Goal: Task Accomplishment & Management: Complete application form

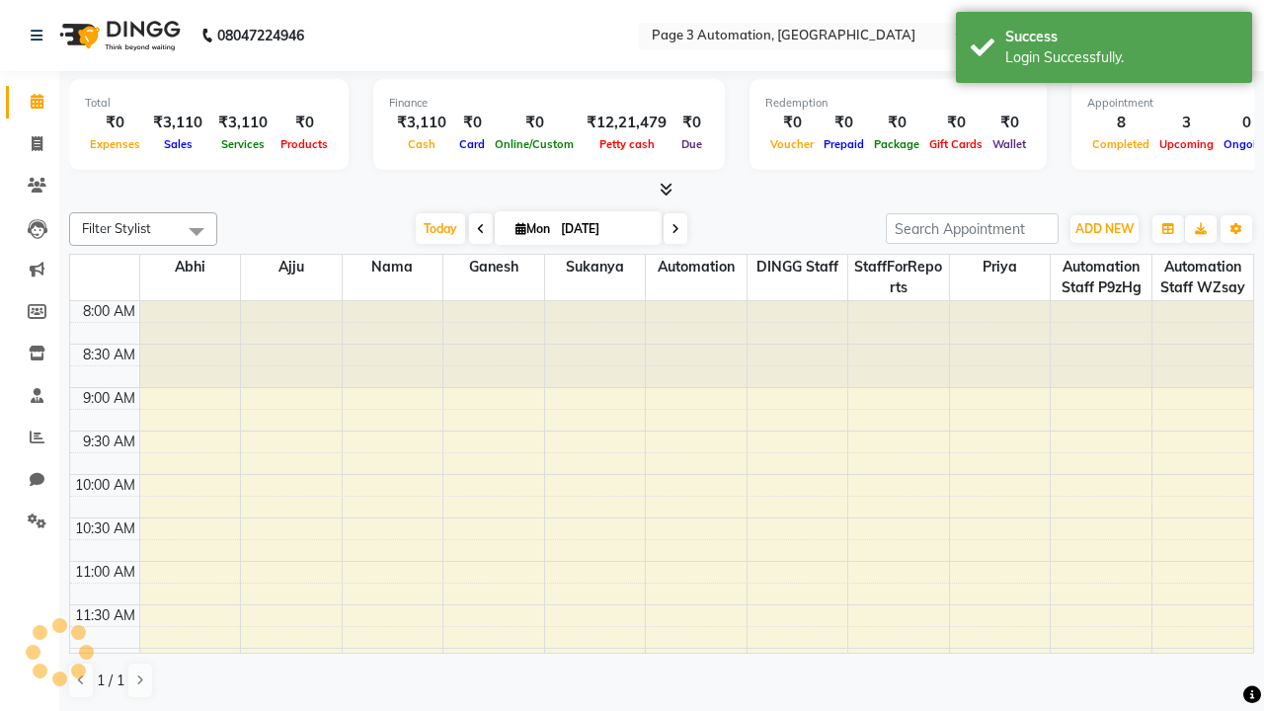
select select "en"
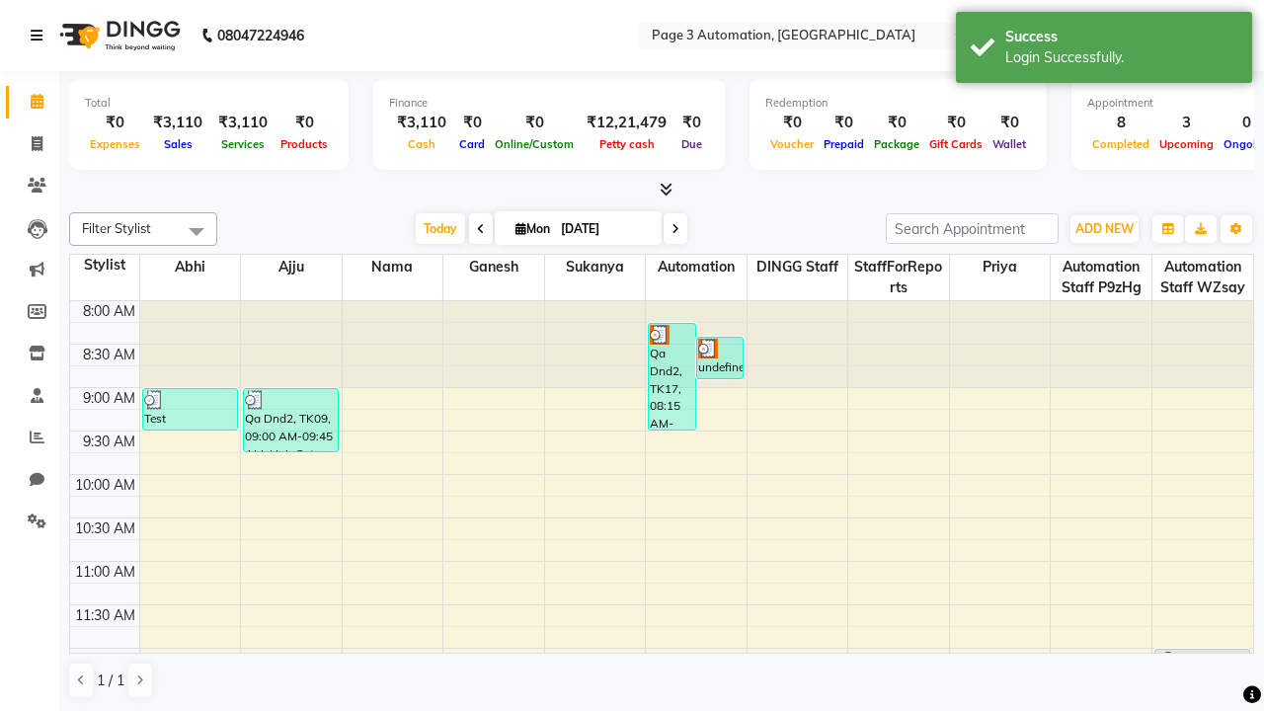
click at [40, 36] on icon at bounding box center [37, 36] width 12 height 14
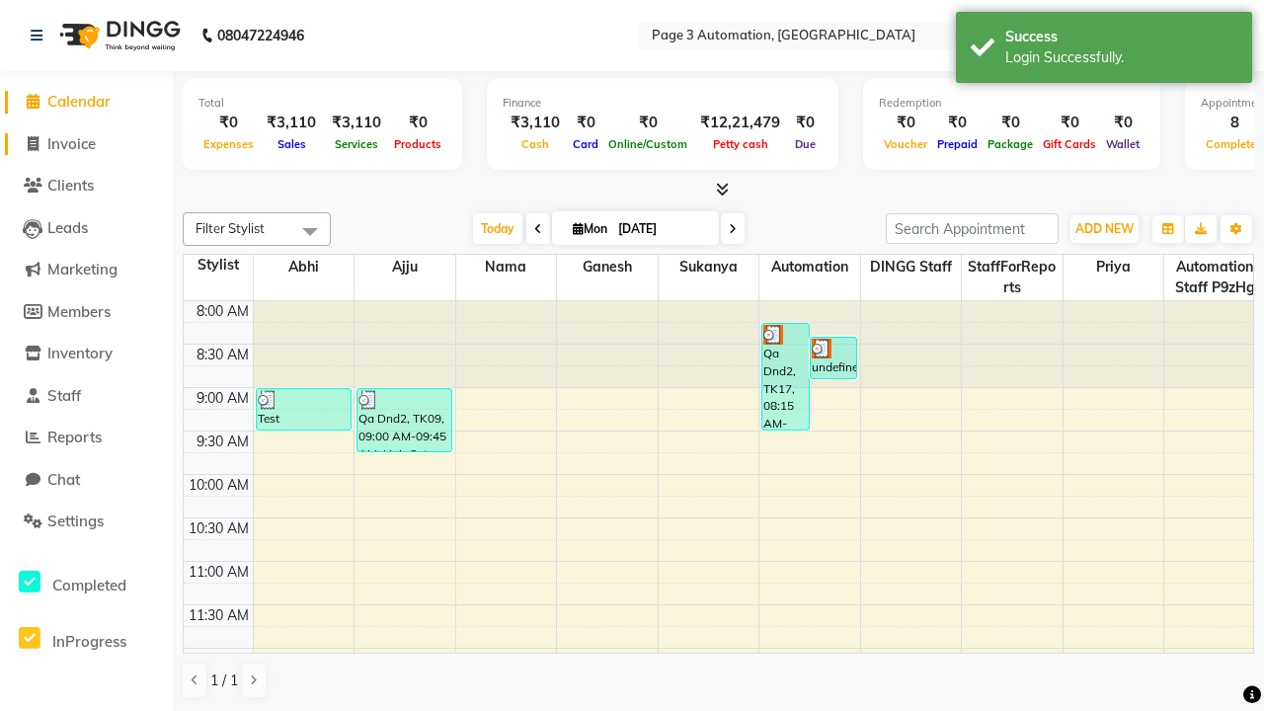
click at [86, 143] on span "Invoice" at bounding box center [71, 143] width 48 height 19
select select "2774"
select select "service"
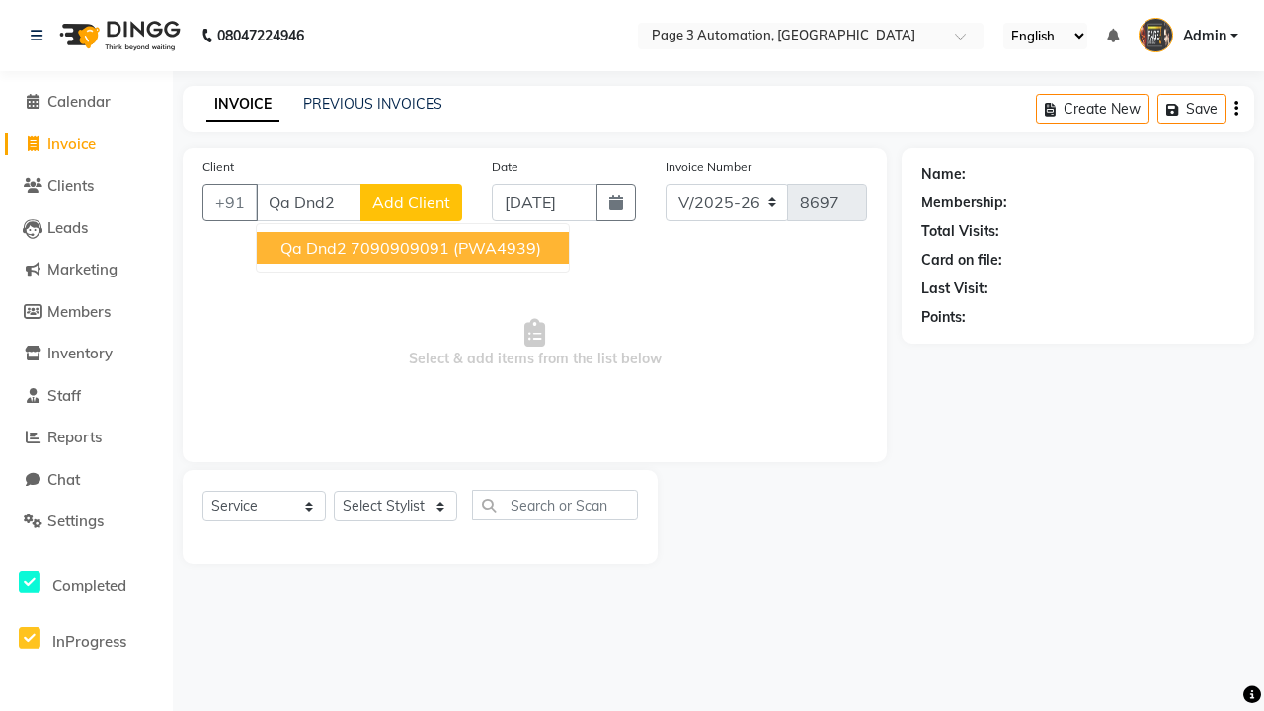
click at [415, 248] on ngb-highlight "7090909091" at bounding box center [400, 248] width 99 height 20
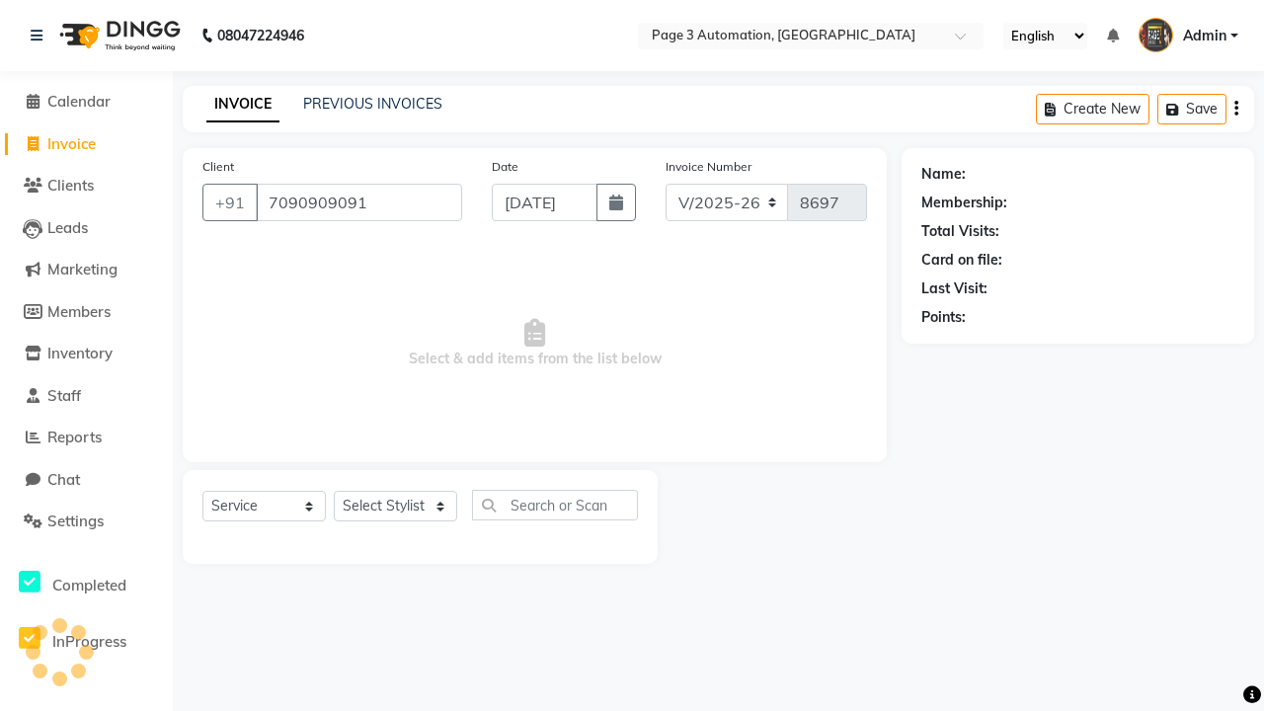
type input "7090909091"
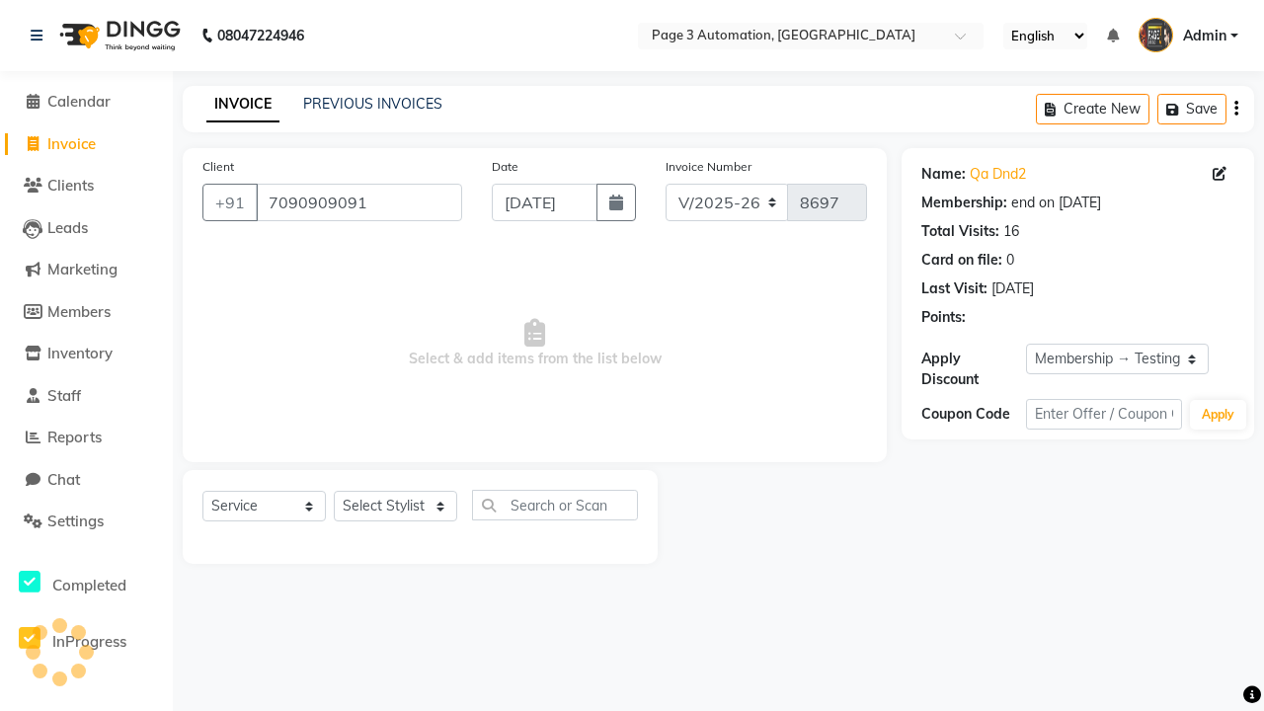
select select "0:"
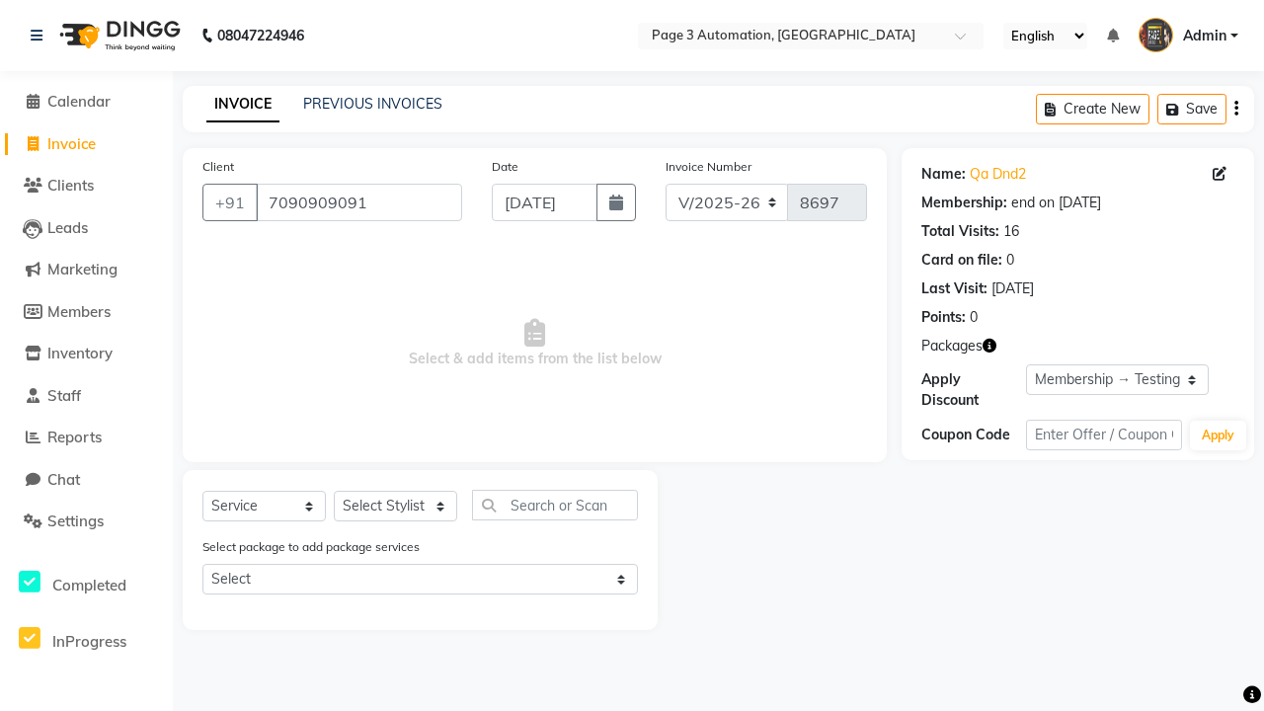
select select "71572"
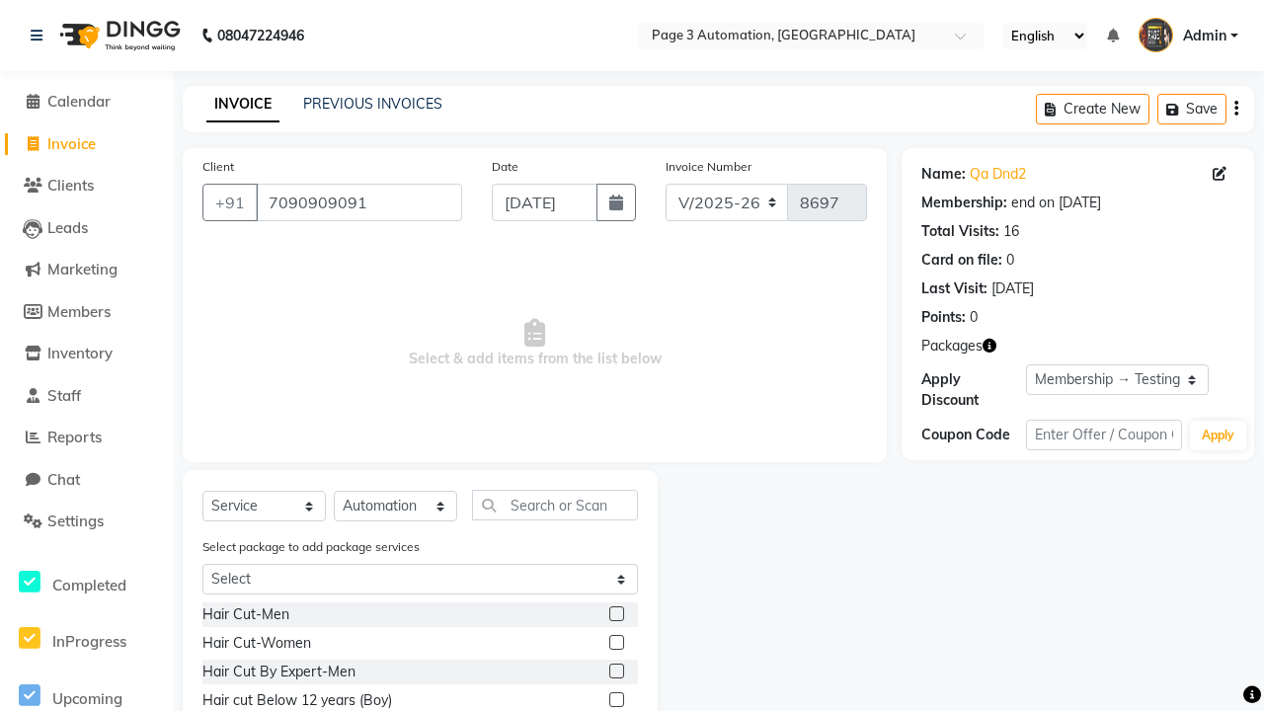
click at [615, 643] on label at bounding box center [616, 642] width 15 height 15
click at [615, 643] on input "checkbox" at bounding box center [615, 643] width 13 height 13
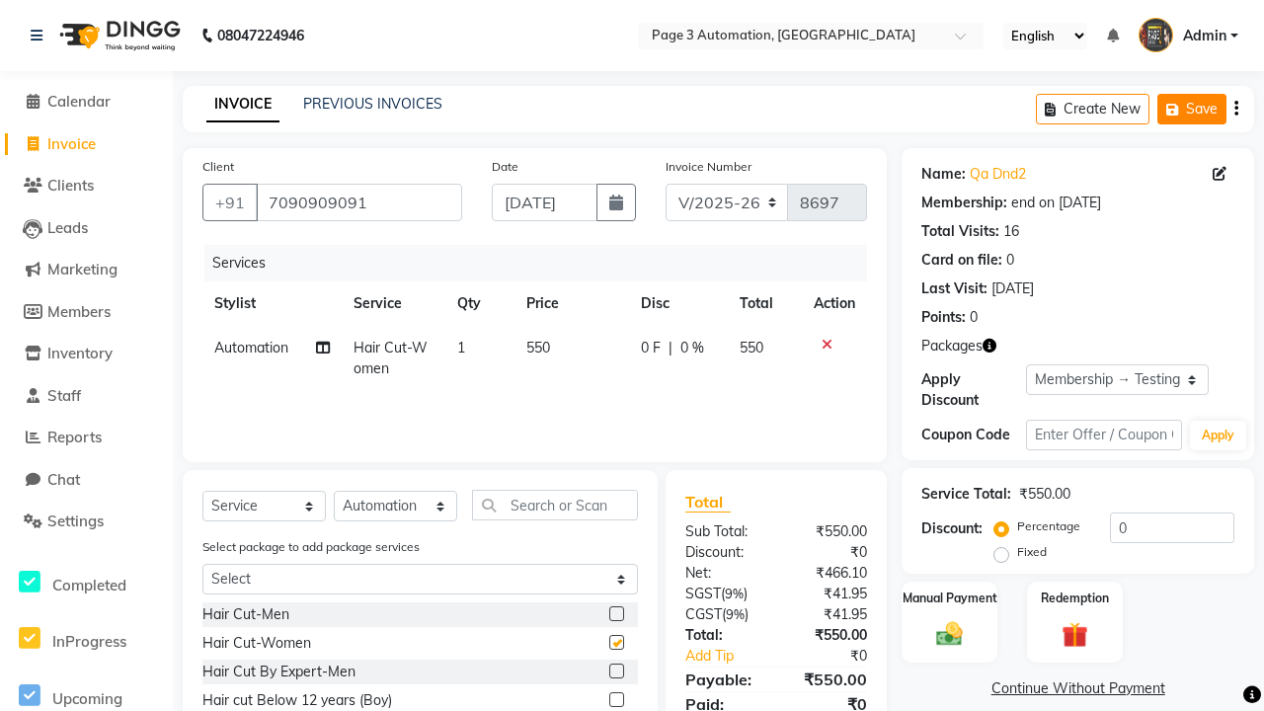
click at [1192, 109] on button "Save" at bounding box center [1191, 109] width 69 height 31
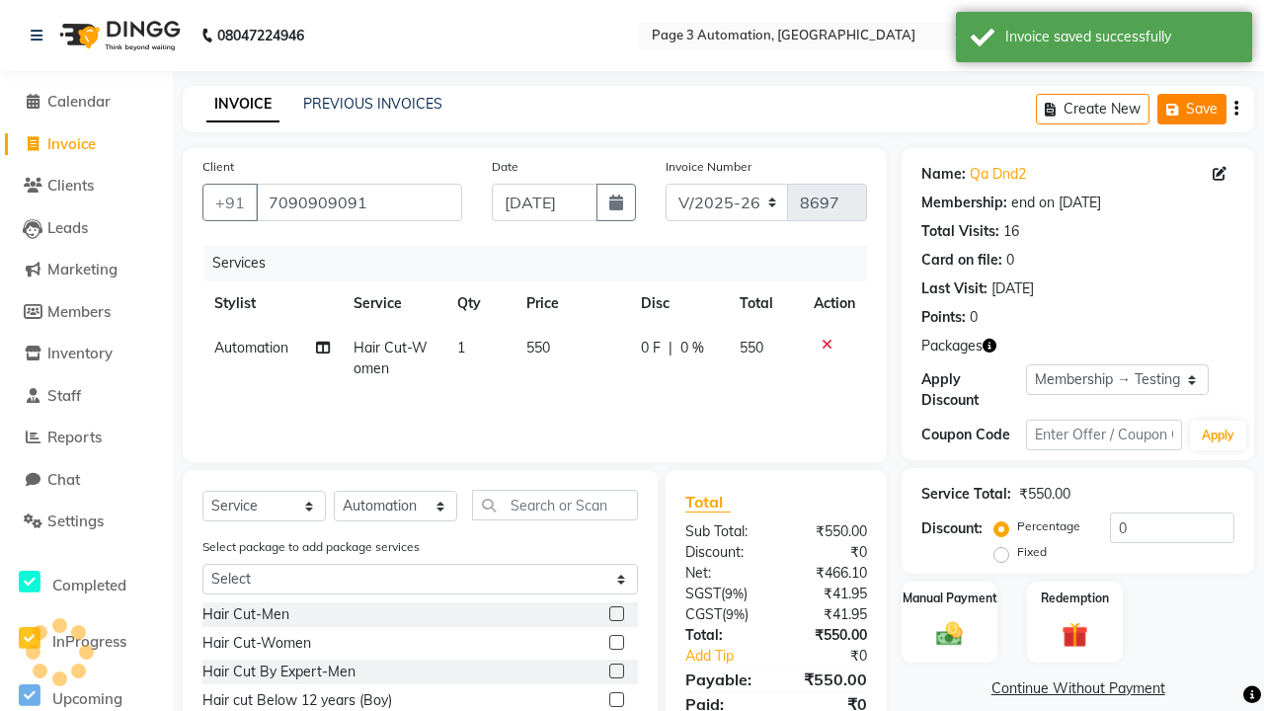
checkbox input "false"
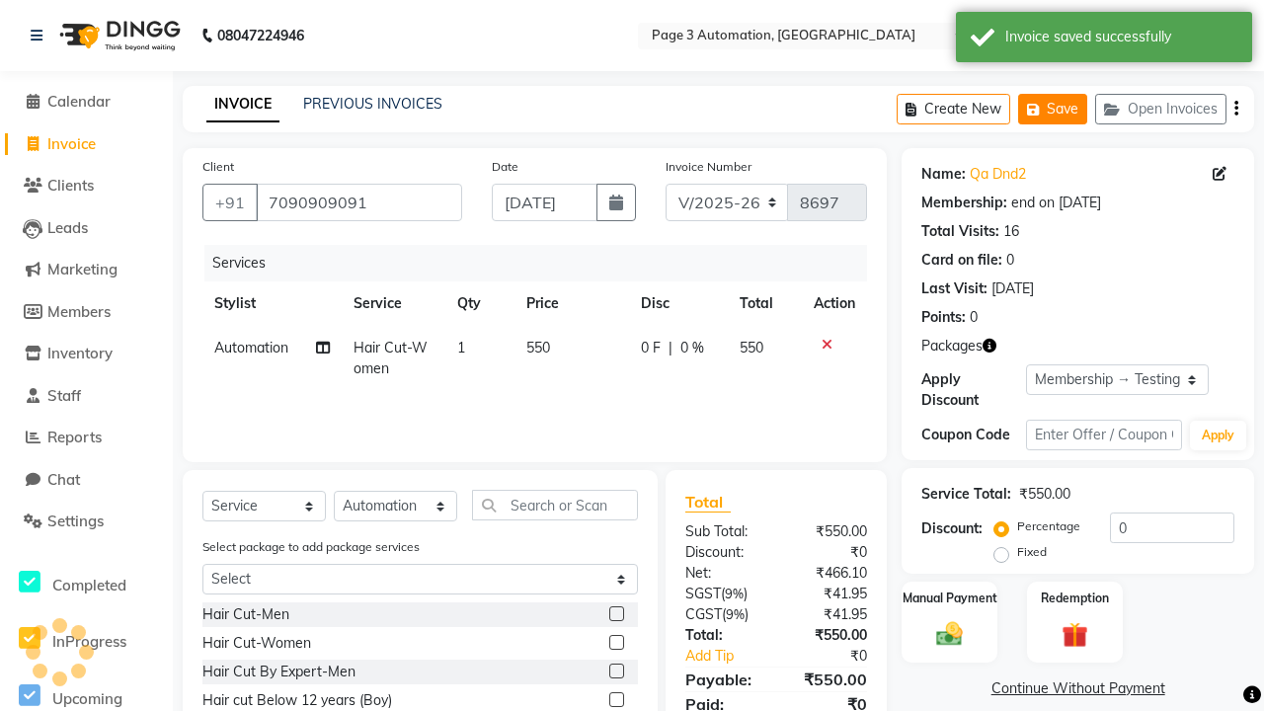
click at [1053, 109] on button "Save" at bounding box center [1052, 109] width 69 height 31
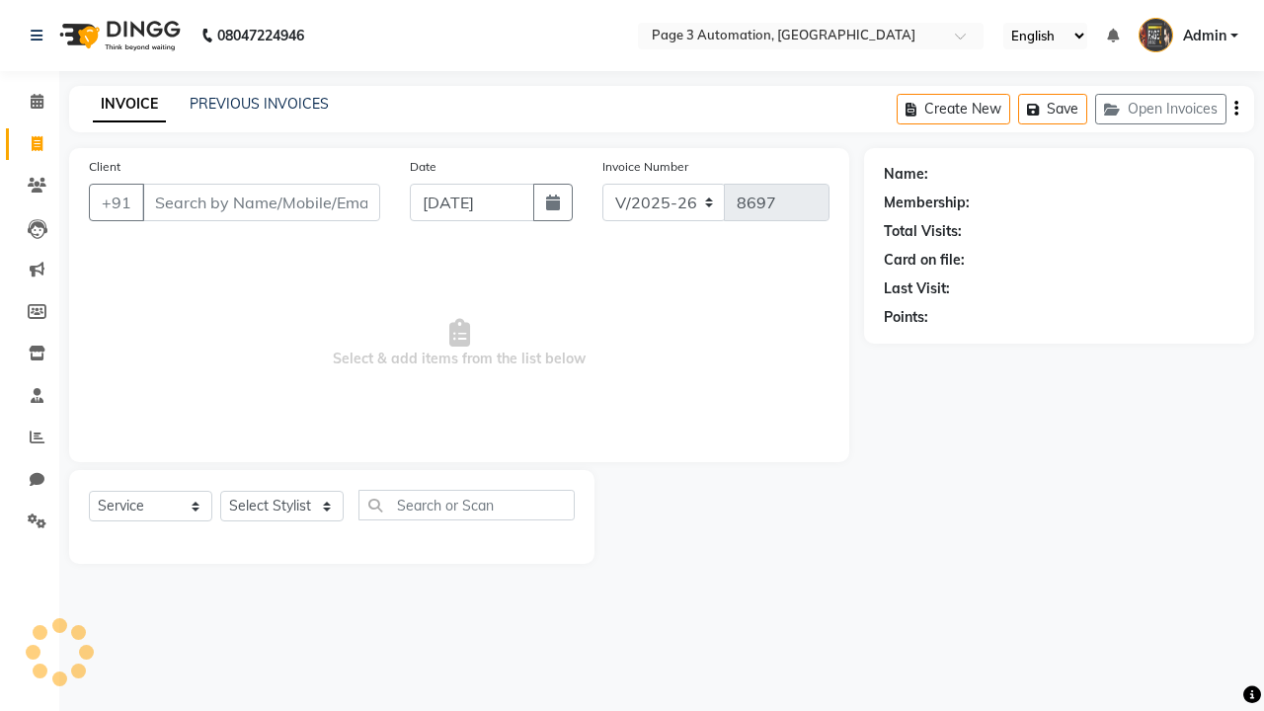
select select "2774"
select select "service"
click at [1160, 109] on button "Open Invoices" at bounding box center [1160, 109] width 131 height 31
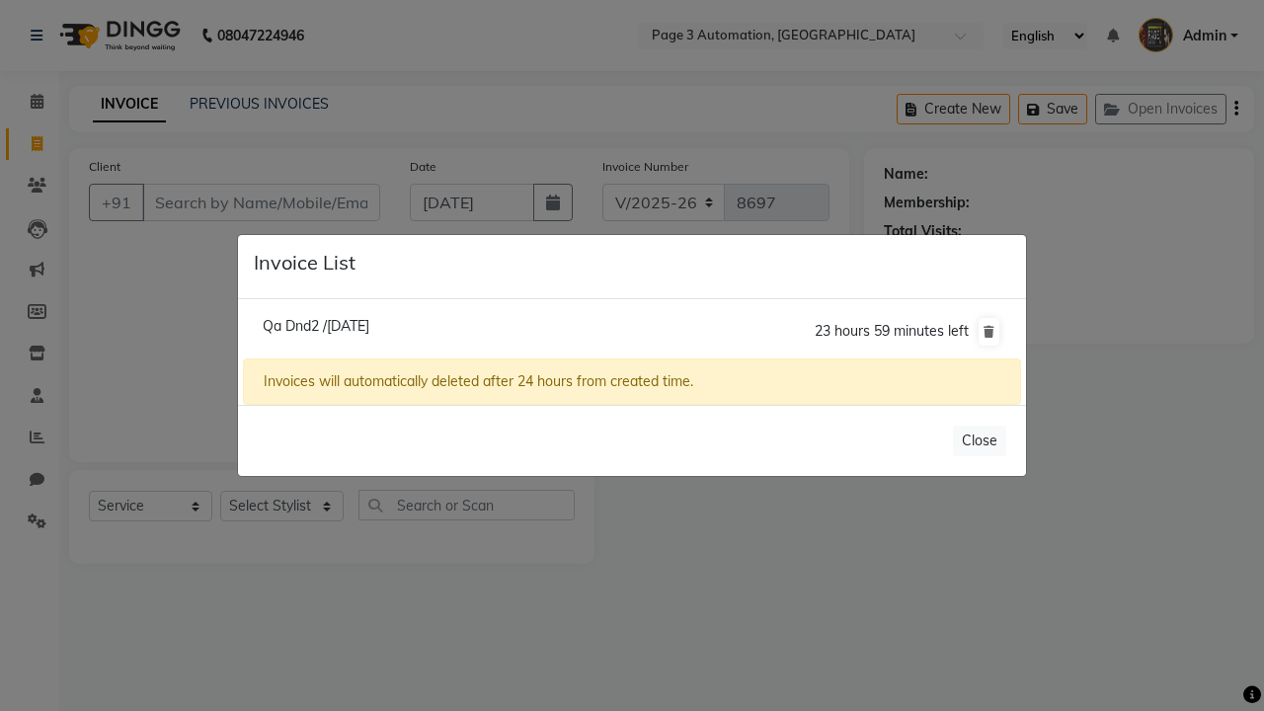
click at [357, 325] on span "Qa Dnd2 /[DATE]" at bounding box center [316, 326] width 107 height 18
type input "7090909091"
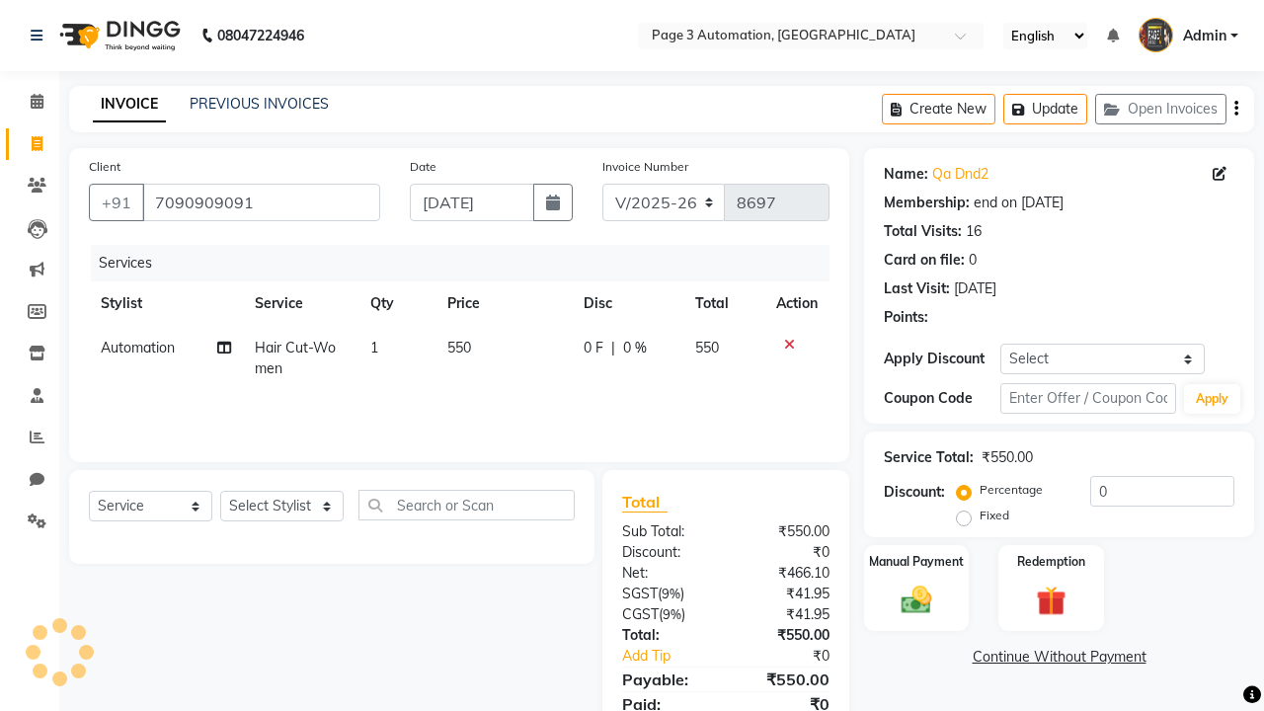
select select "712"
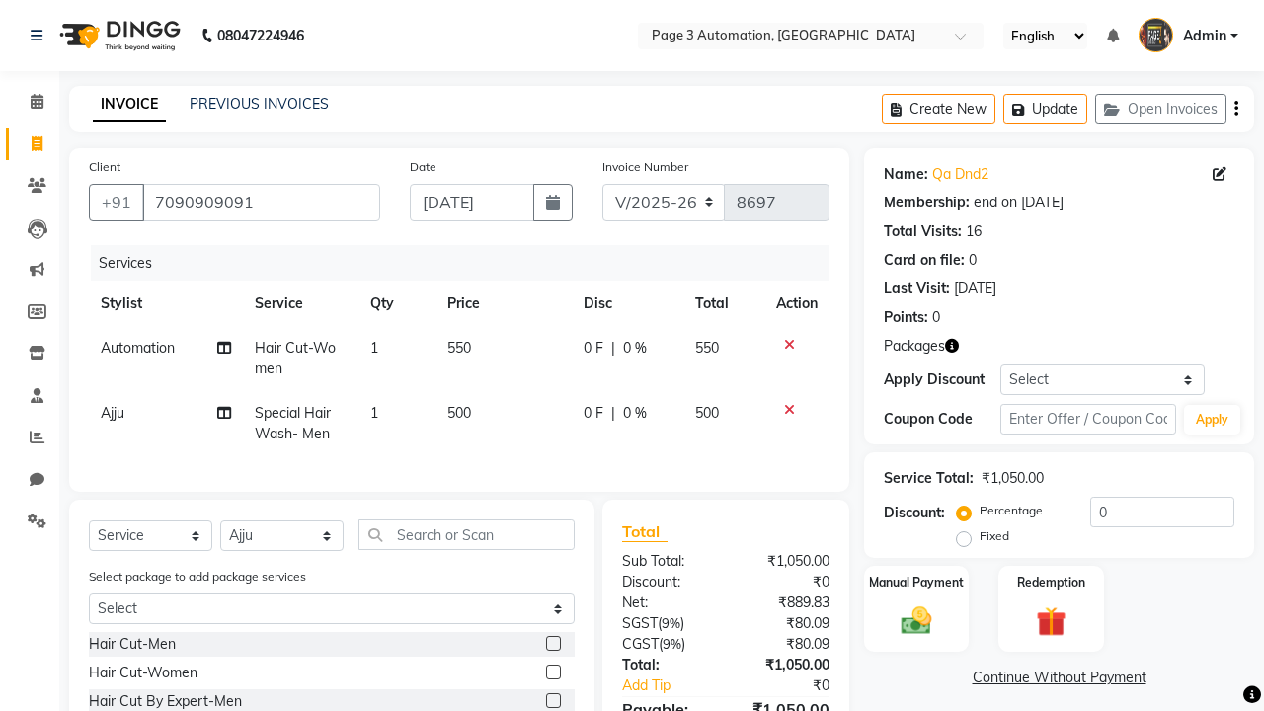
scroll to position [146, 0]
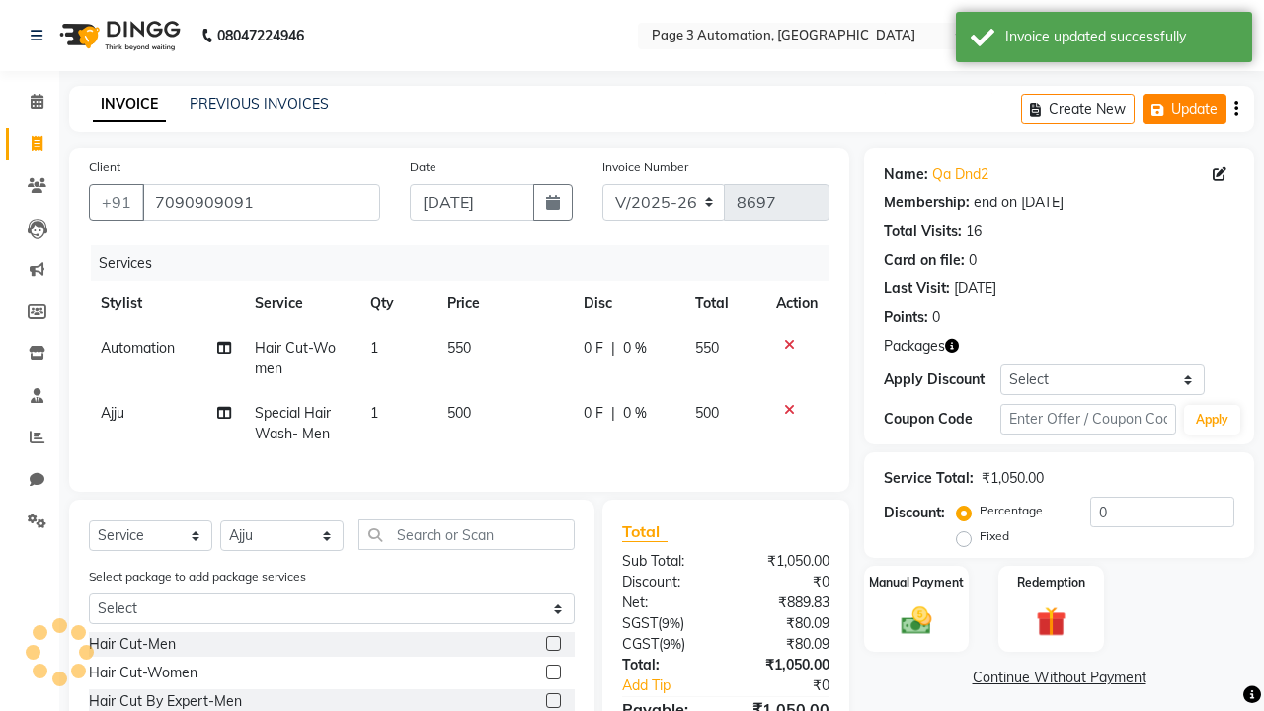
checkbox input "false"
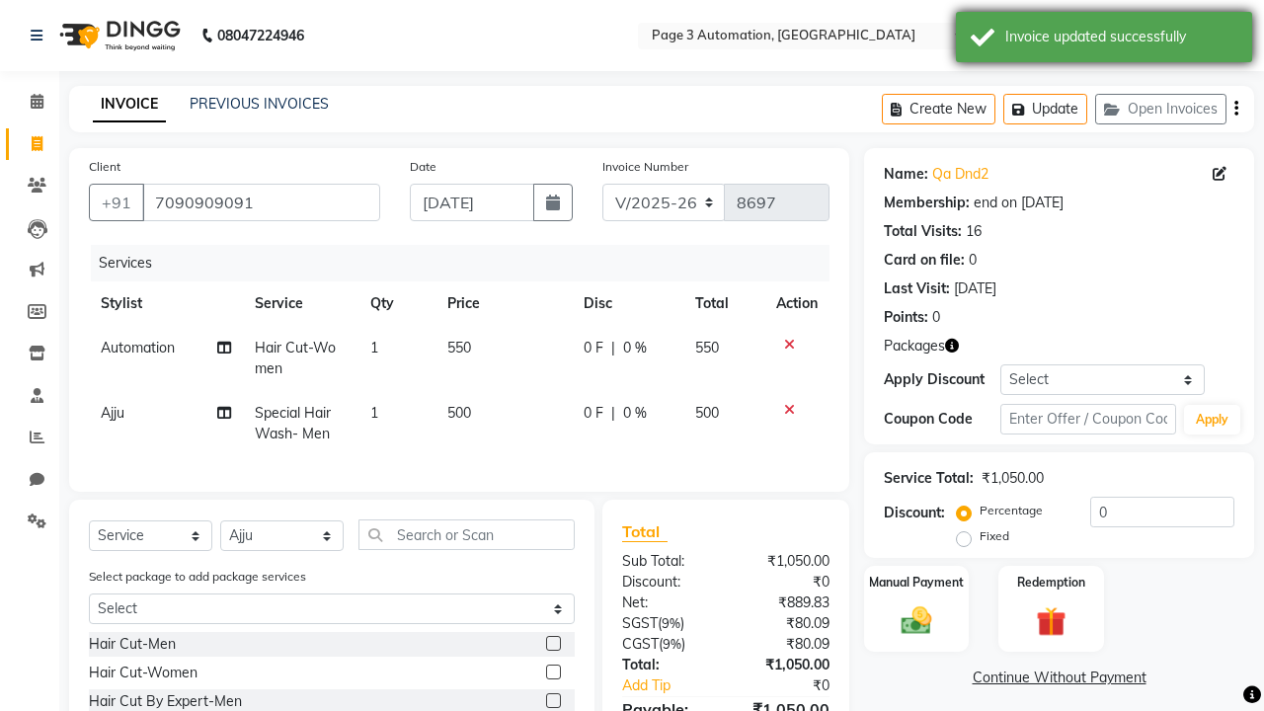
click at [1104, 40] on div "Invoice updated successfully" at bounding box center [1121, 37] width 232 height 21
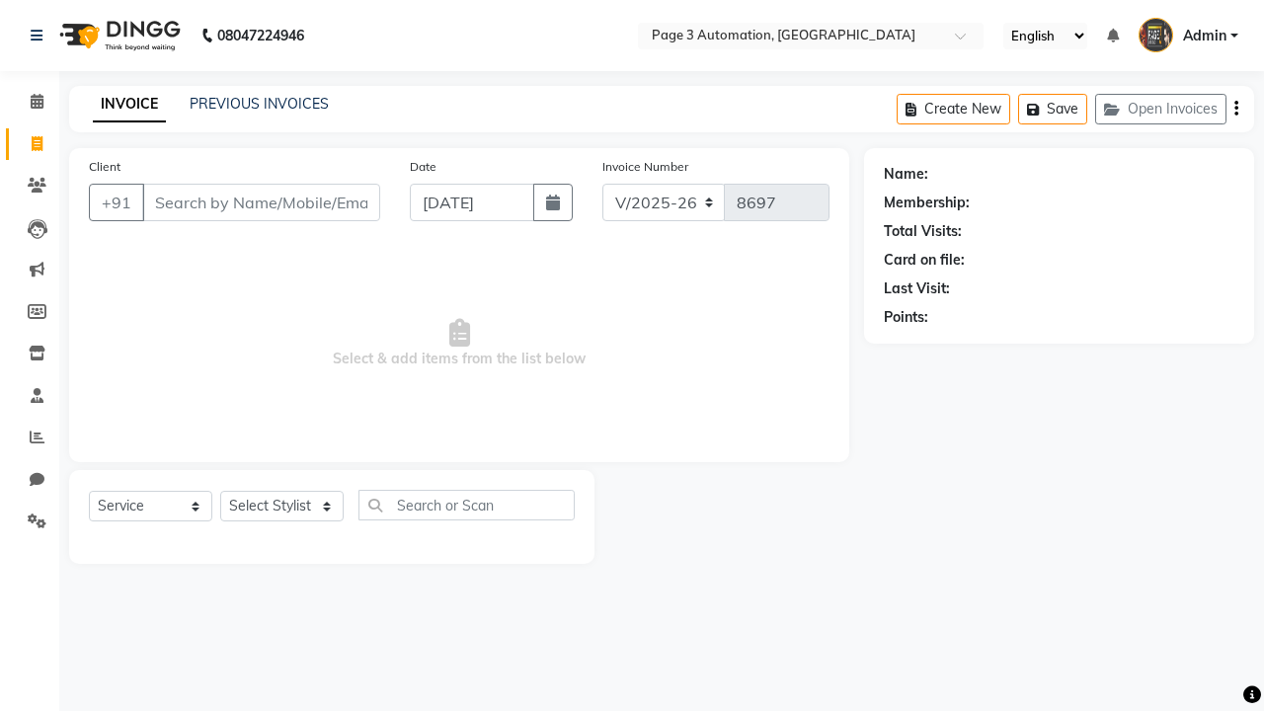
select select "2774"
select select "service"
click at [1160, 109] on button "Open Invoices" at bounding box center [1160, 109] width 131 height 31
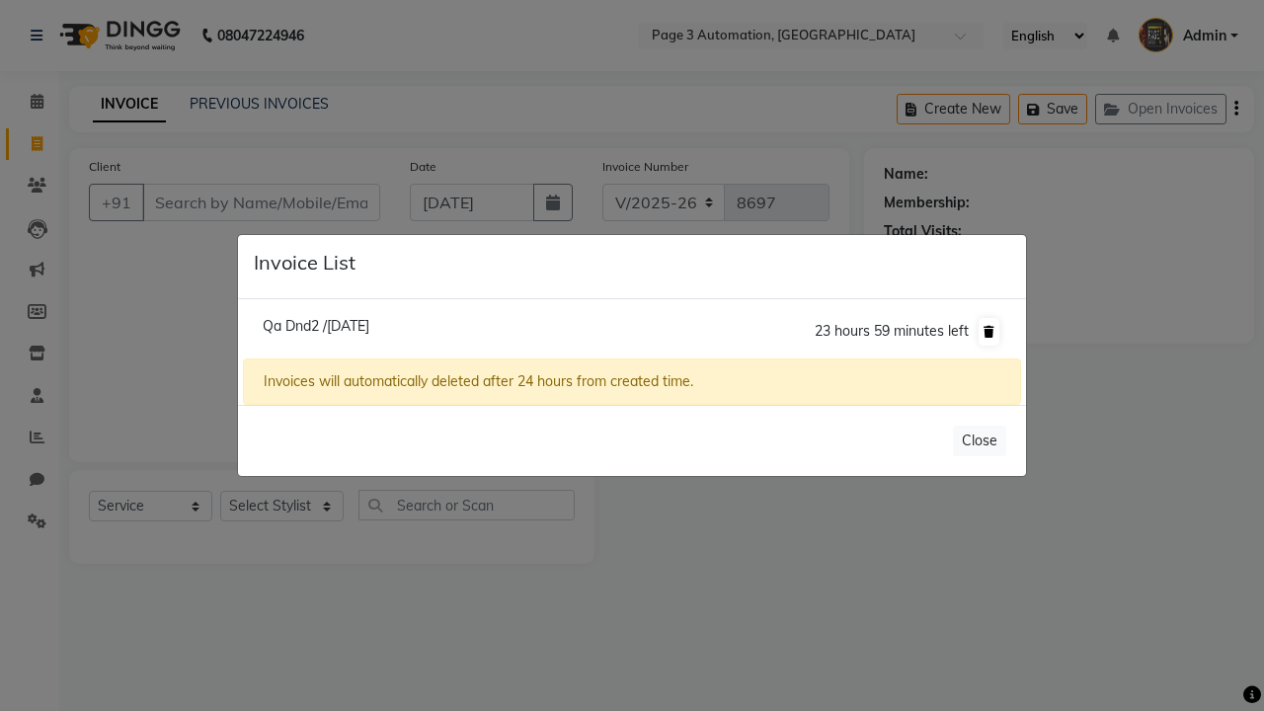
click at [989, 331] on icon at bounding box center [989, 332] width 11 height 12
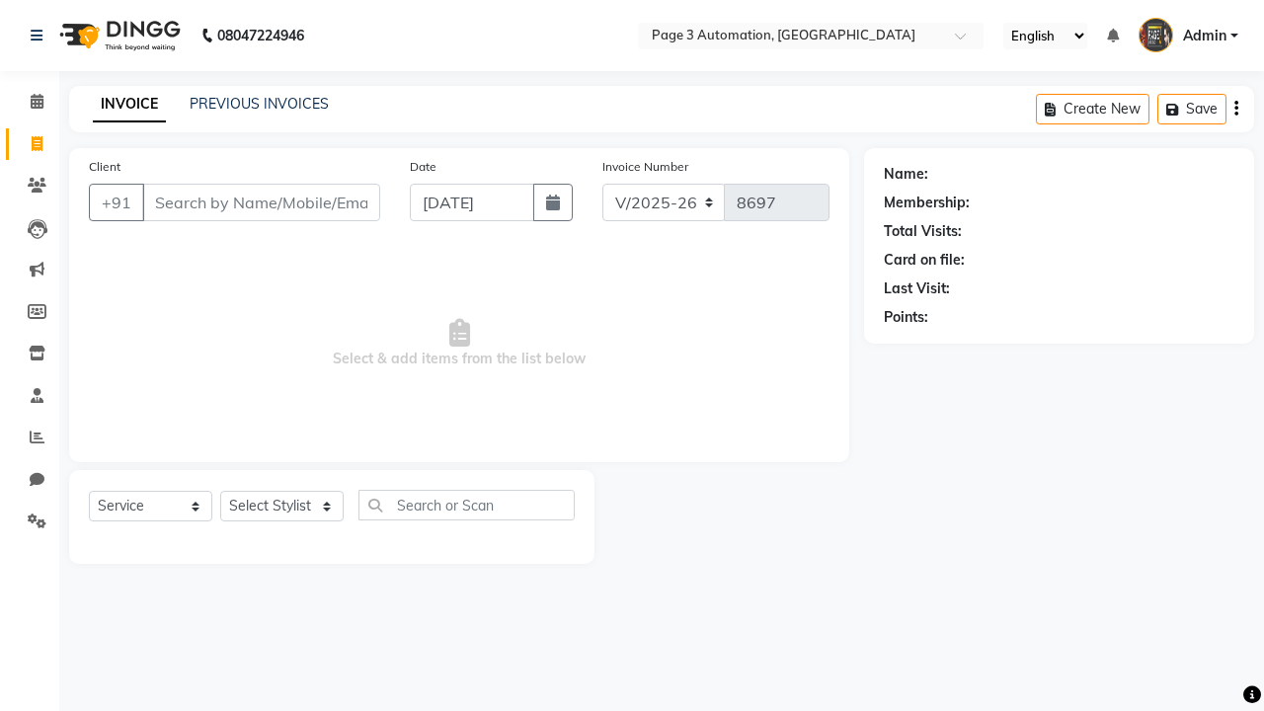
click at [1188, 36] on span "Admin" at bounding box center [1204, 36] width 43 height 21
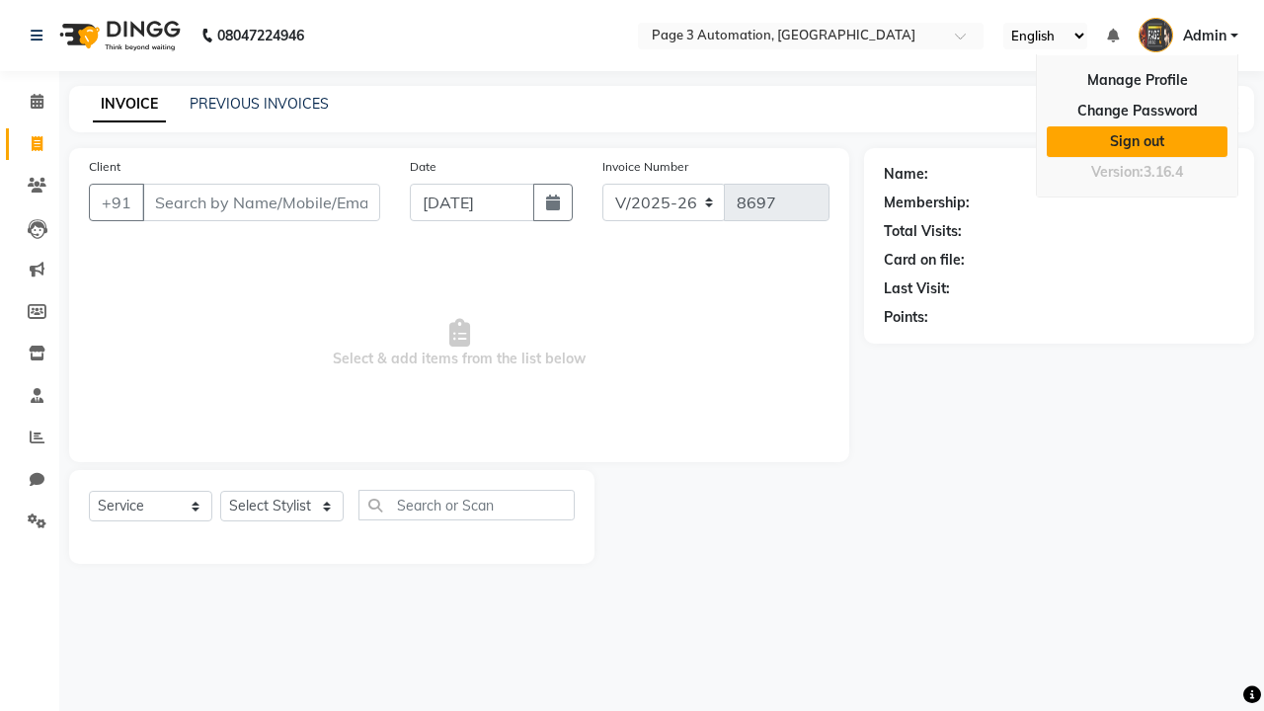
click at [1137, 141] on link "Sign out" at bounding box center [1137, 141] width 181 height 31
